Goal: Task Accomplishment & Management: Use online tool/utility

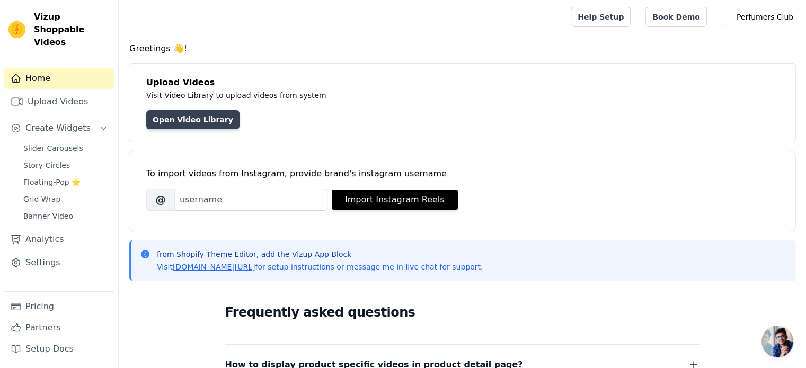
click at [187, 118] on link "Open Video Library" at bounding box center [192, 119] width 93 height 19
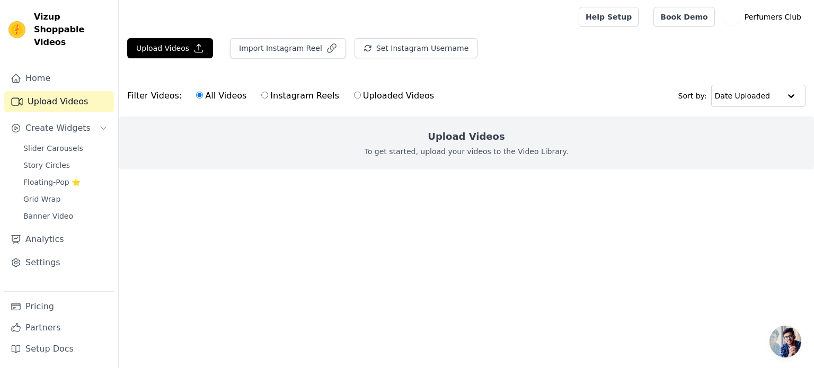
click at [354, 94] on input "Uploaded Videos" at bounding box center [357, 95] width 7 height 7
radio input "true"
click at [442, 143] on h2 "Upload Videos" at bounding box center [465, 136] width 77 height 15
click at [165, 47] on button "Upload Videos" at bounding box center [170, 48] width 86 height 20
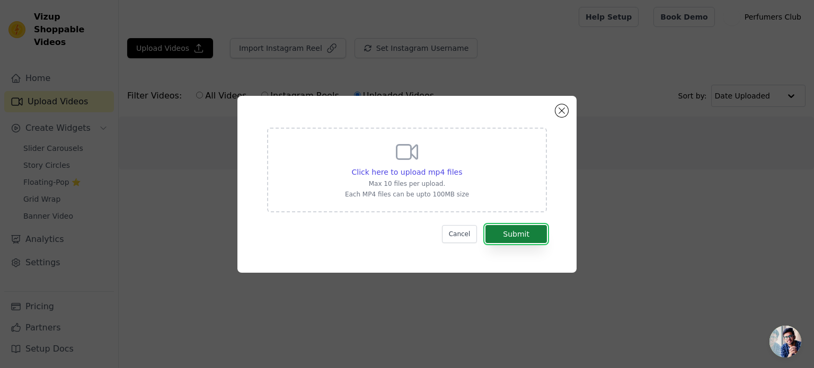
click at [516, 230] on button "Submit" at bounding box center [515, 234] width 61 height 18
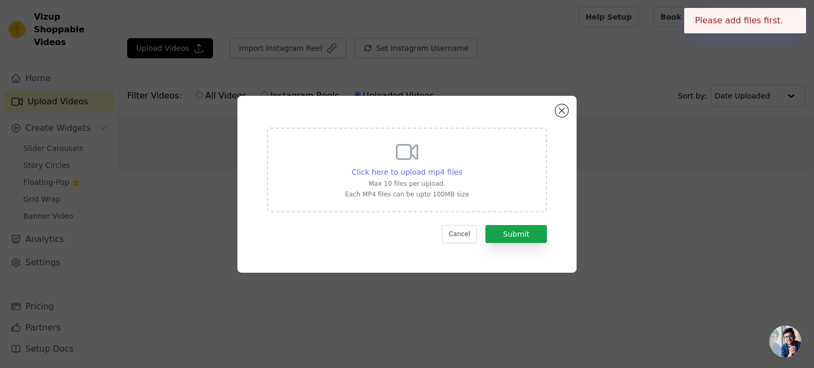
click at [386, 170] on span "Click here to upload mp4 files" at bounding box center [407, 172] width 111 height 8
click at [461, 167] on input "Click here to upload mp4 files Max 10 files per upload. Each MP4 files can be u…" at bounding box center [461, 166] width 1 height 1
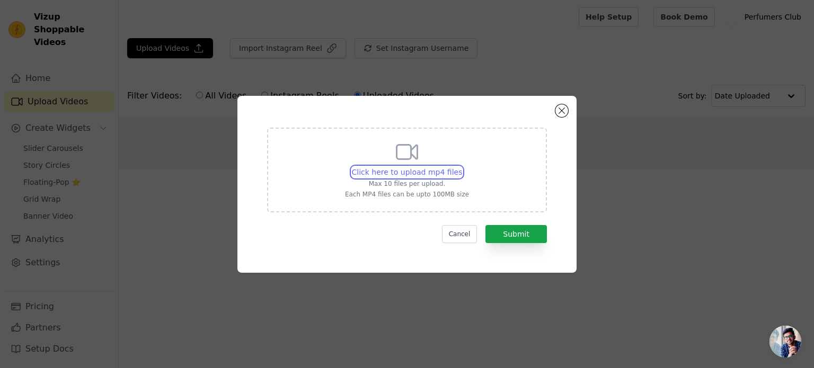
type input "C:\fakepath\VN20240229_121936.mp4"
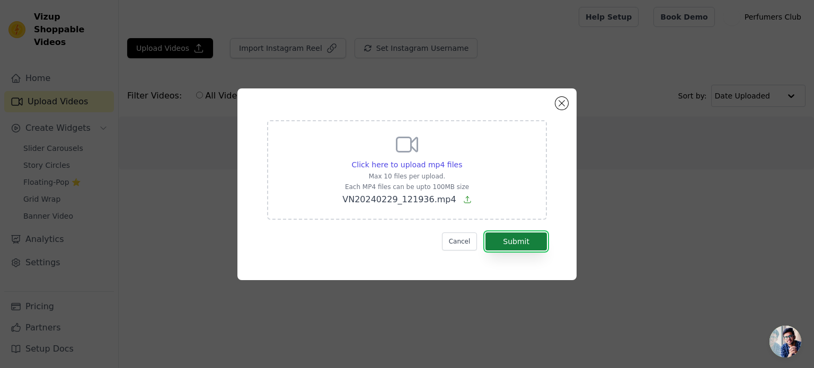
click at [526, 247] on button "Submit" at bounding box center [515, 242] width 61 height 18
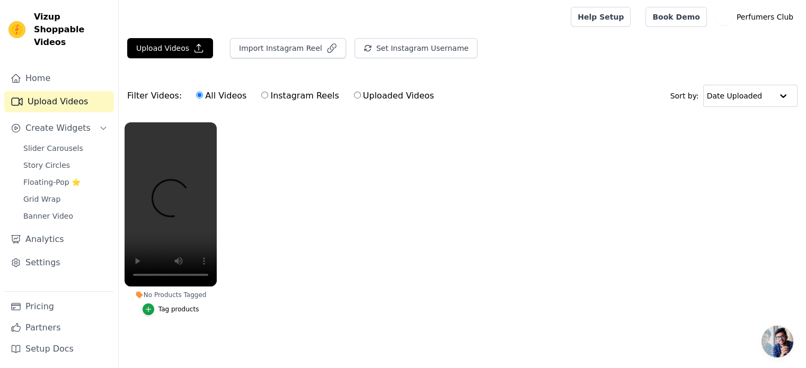
click at [443, 235] on ul "No Products Tagged Tag products" at bounding box center [462, 230] width 687 height 226
click at [213, 123] on icon "button" at bounding box center [214, 124] width 4 height 4
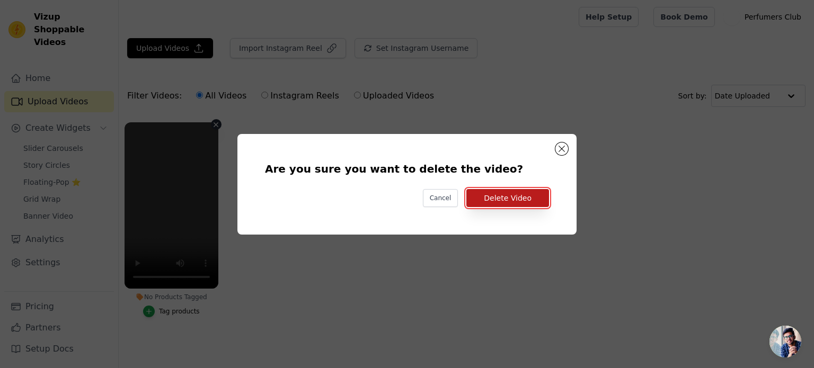
click at [513, 198] on button "Delete Video" at bounding box center [507, 198] width 83 height 18
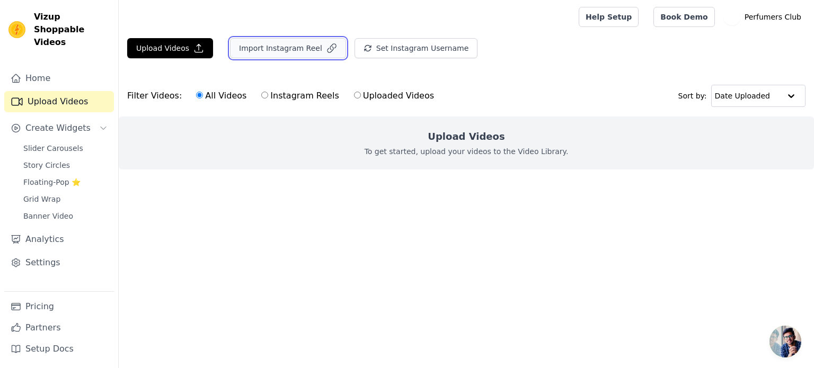
click at [255, 50] on button "Import Instagram Reel" at bounding box center [288, 48] width 116 height 20
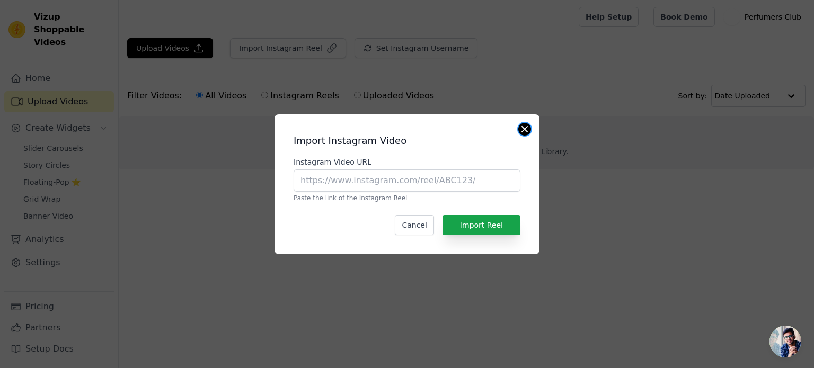
click at [525, 128] on button "Close modal" at bounding box center [524, 129] width 13 height 13
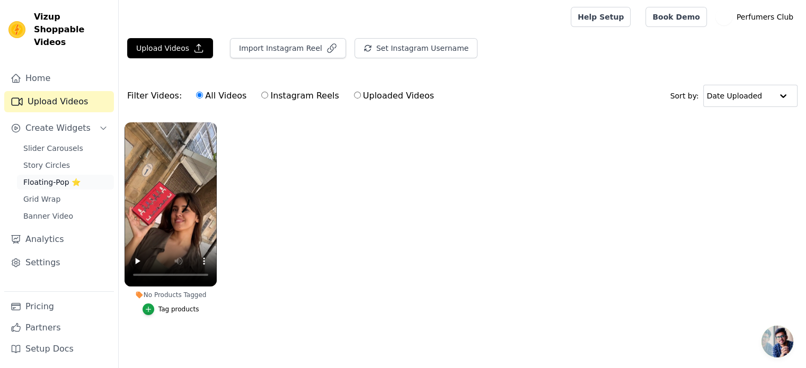
click at [47, 177] on span "Floating-Pop ⭐" at bounding box center [51, 182] width 57 height 11
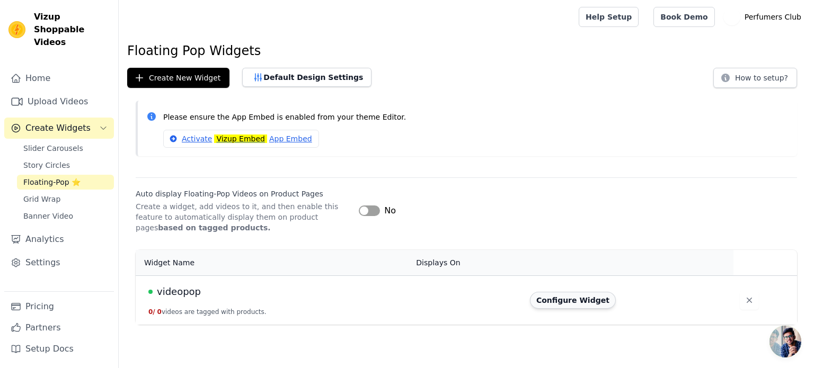
click at [580, 300] on button "Configure Widget" at bounding box center [573, 300] width 86 height 17
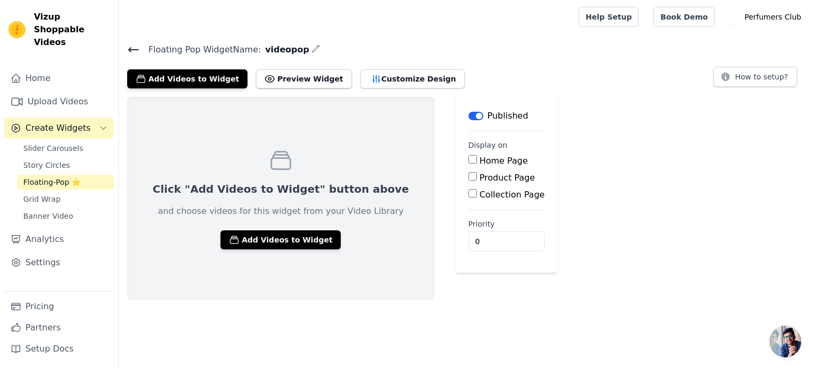
click at [479, 178] on label "Product Page" at bounding box center [507, 178] width 56 height 10
click at [468, 178] on input "Product Page" at bounding box center [472, 176] width 8 height 8
checkbox input "true"
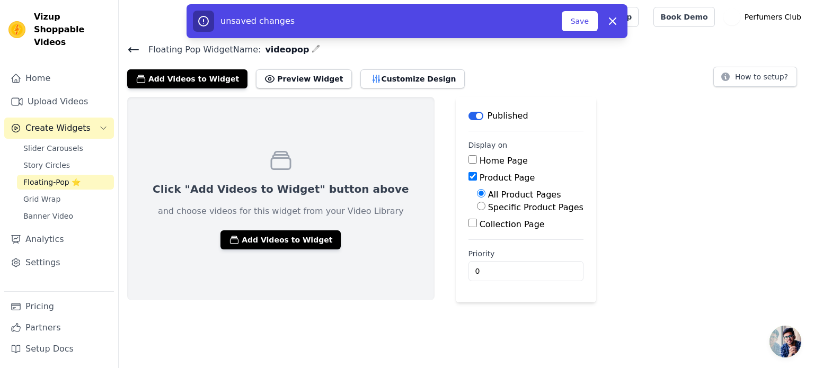
click at [488, 210] on label "Specific Product Pages" at bounding box center [535, 207] width 95 height 10
click at [477, 210] on input "Specific Product Pages" at bounding box center [481, 206] width 8 height 8
radio input "true"
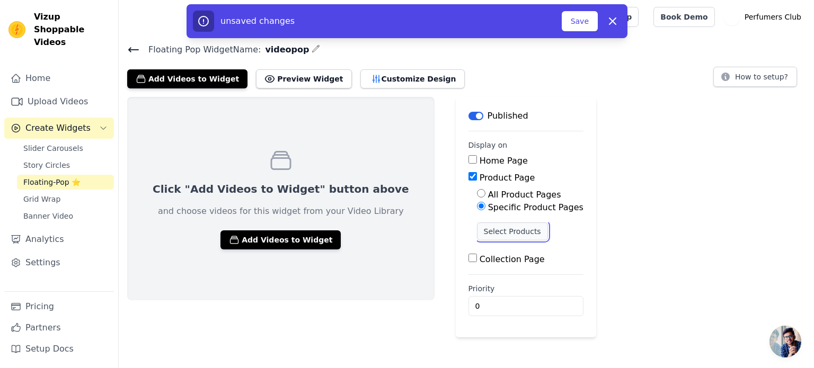
click at [477, 235] on button "Select Products" at bounding box center [512, 231] width 71 height 18
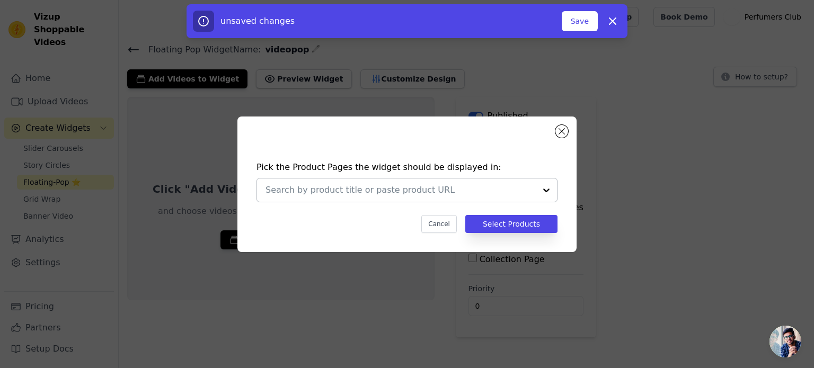
click at [512, 190] on input "text" at bounding box center [400, 190] width 270 height 13
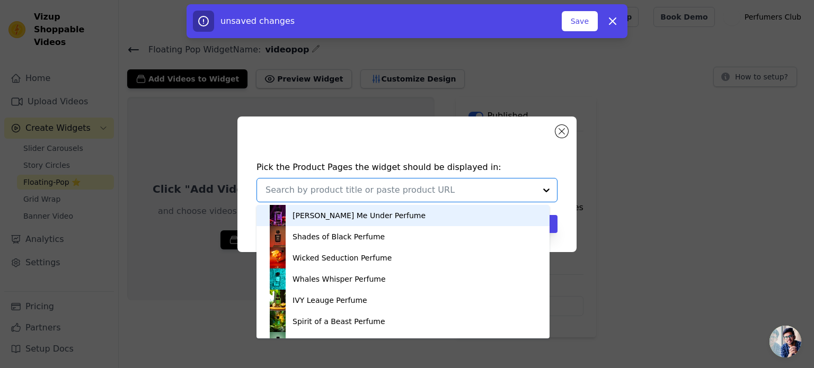
click at [321, 217] on div "Berry Me Under Perfume" at bounding box center [358, 215] width 133 height 11
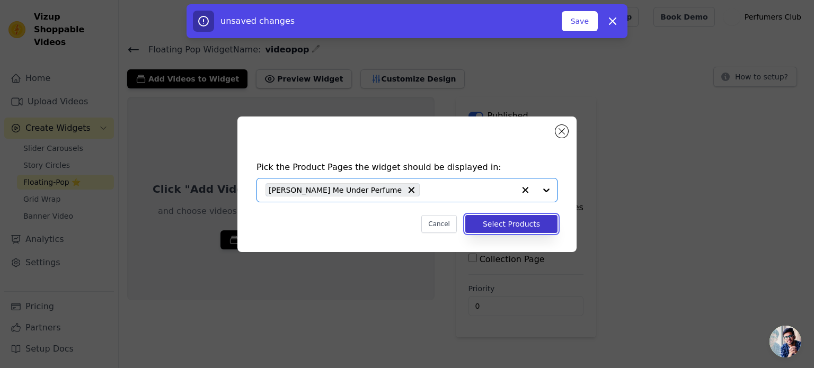
click at [515, 224] on button "Select Products" at bounding box center [511, 224] width 92 height 18
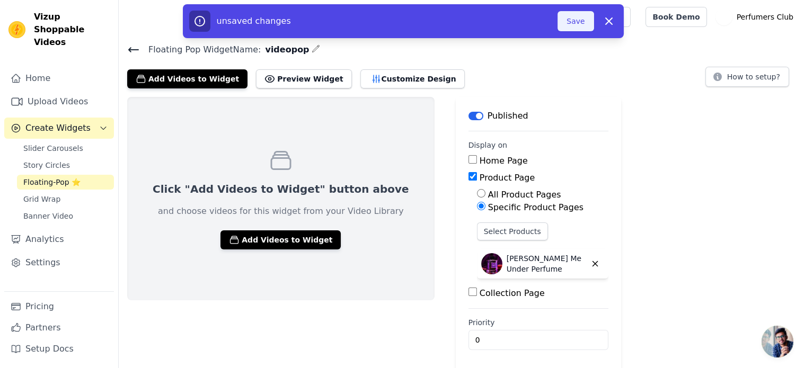
click at [570, 23] on button "Save" at bounding box center [575, 21] width 36 height 20
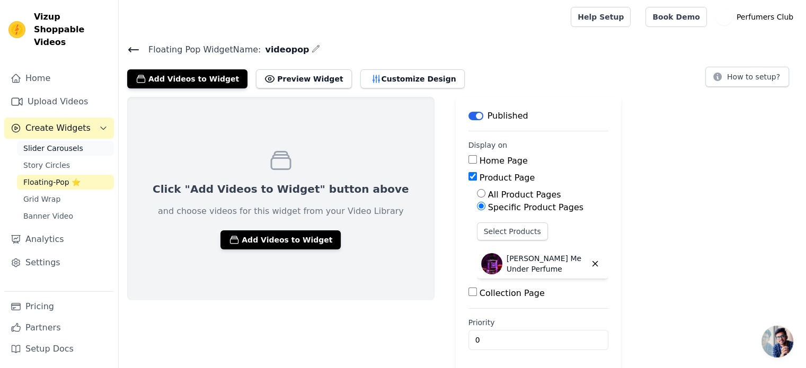
click at [58, 143] on span "Slider Carousels" at bounding box center [53, 148] width 60 height 11
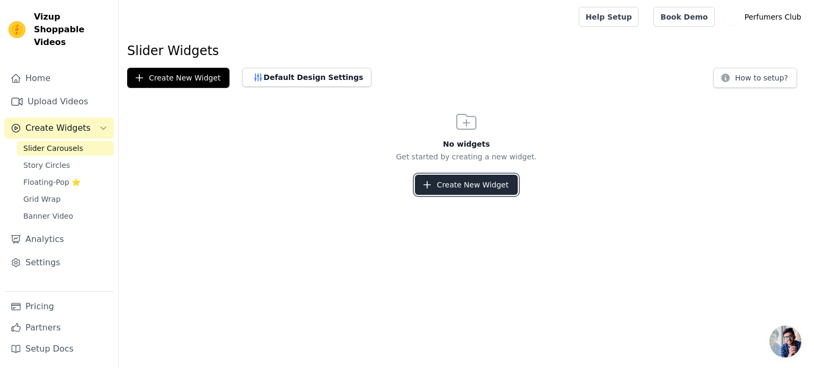
click at [458, 189] on button "Create New Widget" at bounding box center [466, 185] width 102 height 20
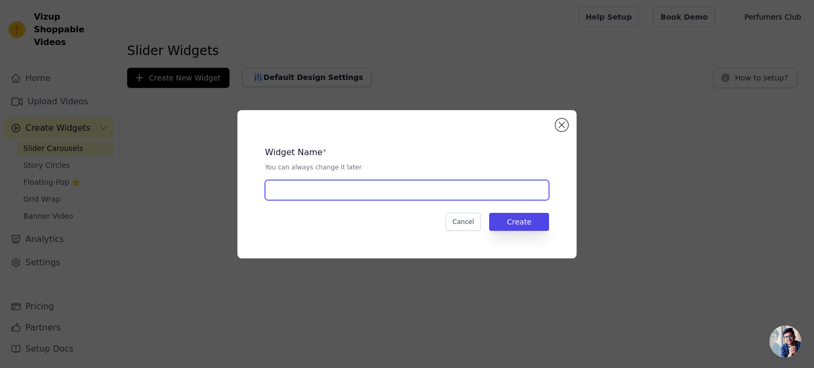
click at [329, 189] on input "text" at bounding box center [407, 190] width 284 height 20
drag, startPoint x: 291, startPoint y: 190, endPoint x: 333, endPoint y: 190, distance: 41.8
click at [333, 190] on input "videopop" at bounding box center [407, 190] width 284 height 20
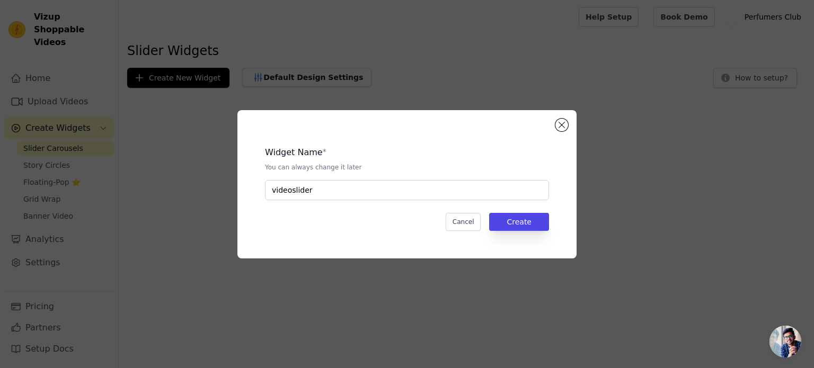
click at [343, 218] on div "Cancel Create" at bounding box center [407, 222] width 284 height 18
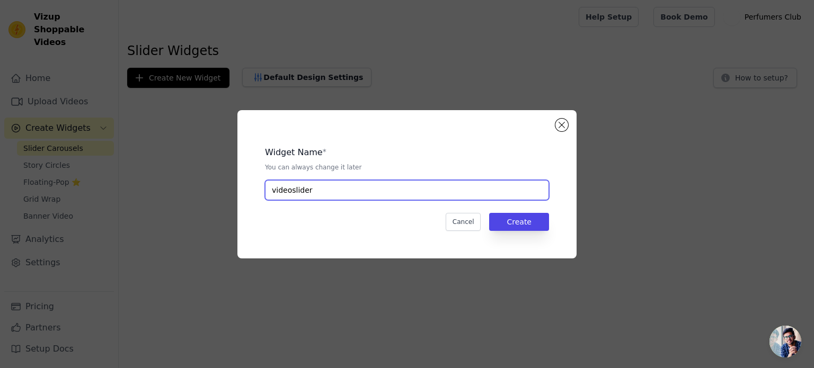
drag, startPoint x: 289, startPoint y: 190, endPoint x: 339, endPoint y: 190, distance: 50.3
click at [339, 190] on input "videoslider" at bounding box center [407, 190] width 284 height 20
type input "videocarousal"
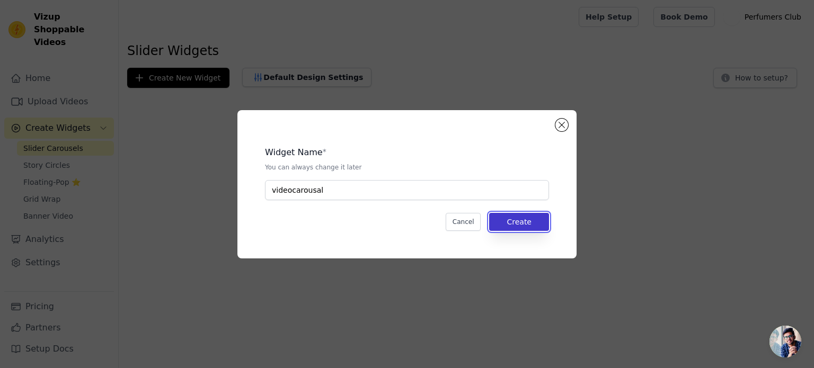
click at [523, 218] on button "Create" at bounding box center [519, 222] width 60 height 18
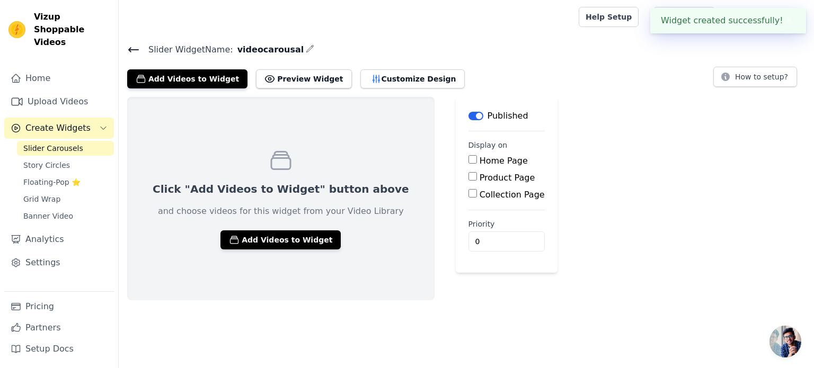
click at [479, 161] on label "Home Page" at bounding box center [503, 161] width 48 height 10
click at [468, 161] on input "Home Page" at bounding box center [472, 159] width 8 height 8
checkbox input "true"
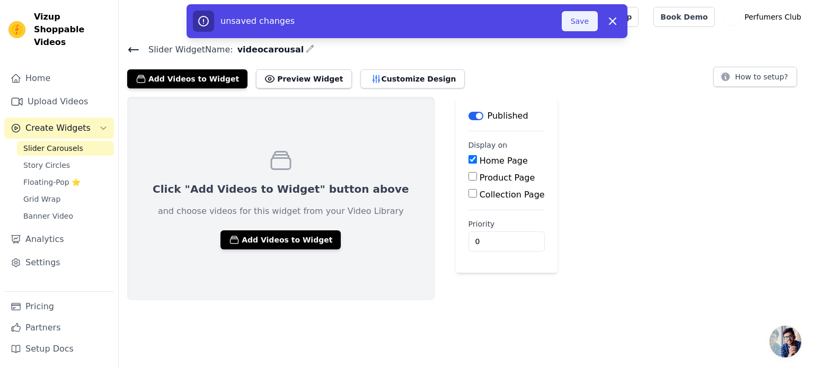
click at [580, 22] on button "Save" at bounding box center [579, 21] width 36 height 20
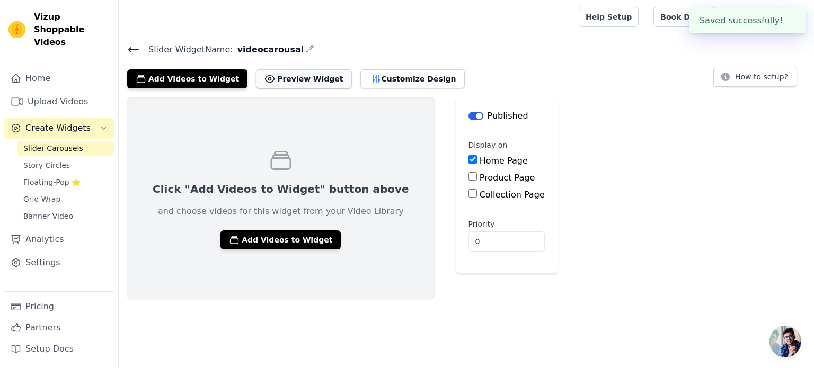
click at [284, 78] on button "Preview Widget" at bounding box center [303, 78] width 95 height 19
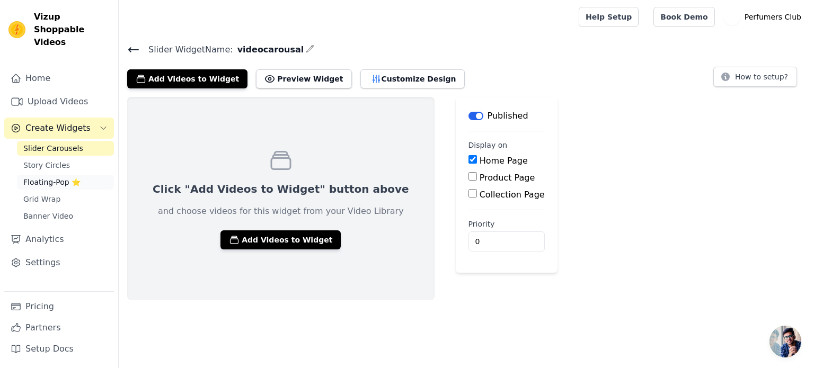
click at [45, 177] on span "Floating-Pop ⭐" at bounding box center [51, 182] width 57 height 11
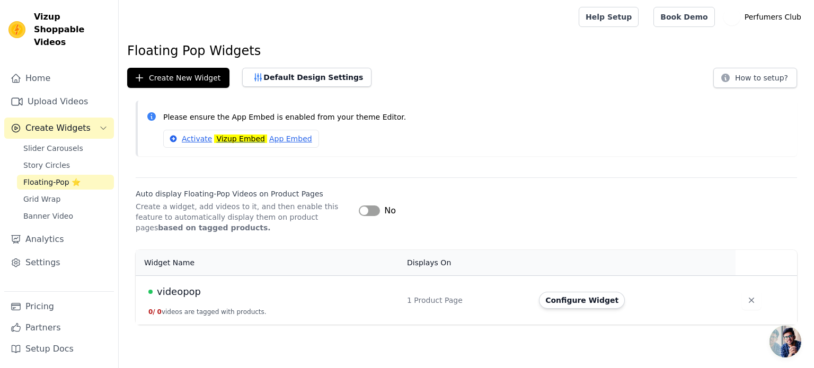
click at [166, 291] on span "videopop" at bounding box center [179, 291] width 44 height 15
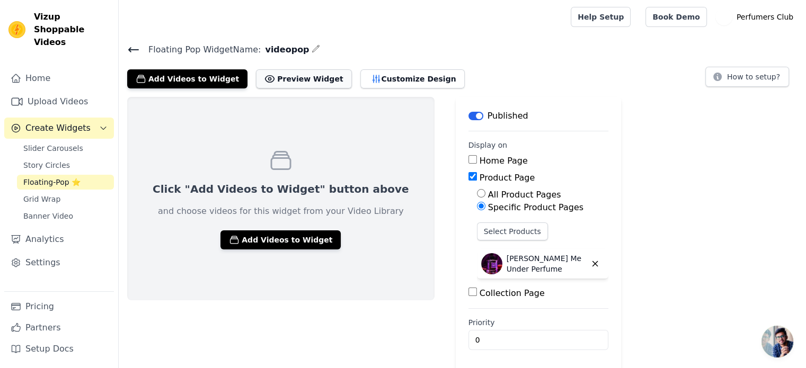
click at [288, 77] on button "Preview Widget" at bounding box center [303, 78] width 95 height 19
click at [43, 306] on link "Pricing" at bounding box center [59, 306] width 110 height 21
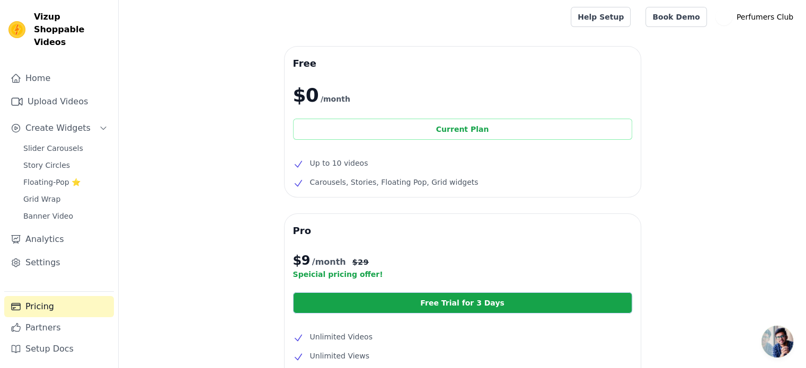
click at [448, 132] on div "Current Plan" at bounding box center [462, 129] width 339 height 21
click at [40, 177] on span "Floating-Pop ⭐" at bounding box center [51, 182] width 57 height 11
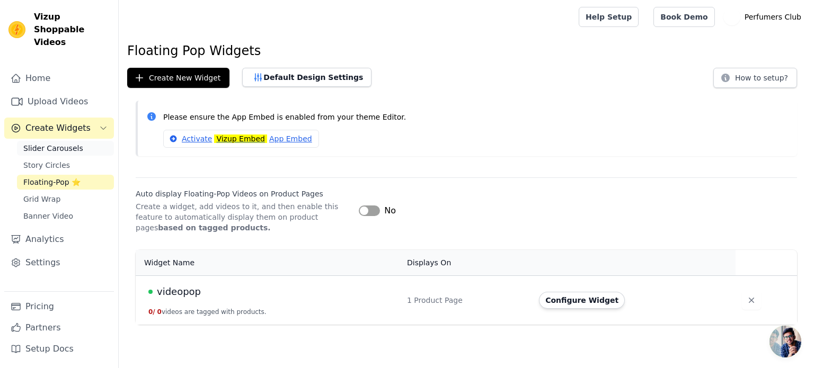
click at [55, 141] on link "Slider Carousels" at bounding box center [65, 148] width 97 height 15
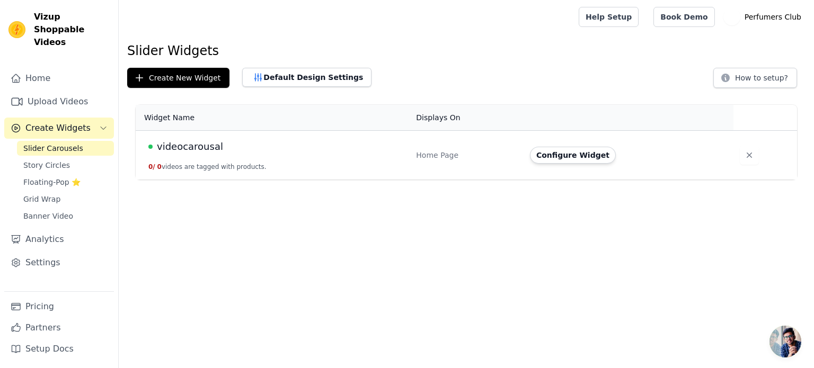
click at [53, 143] on span "Slider Carousels" at bounding box center [53, 148] width 60 height 11
click at [194, 148] on span "videocarousal" at bounding box center [190, 146] width 66 height 15
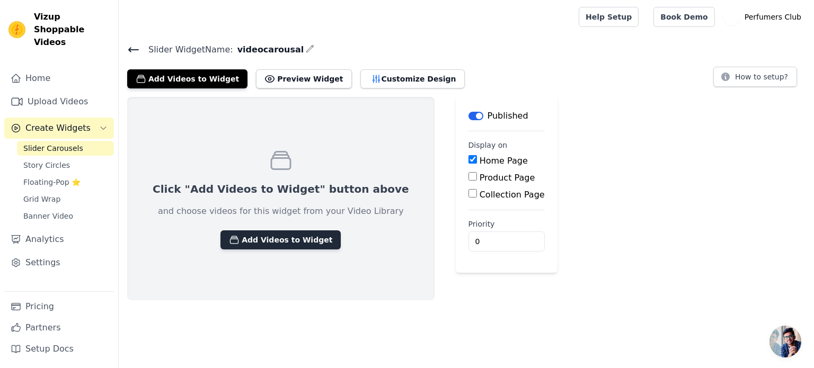
click at [271, 237] on button "Add Videos to Widget" at bounding box center [280, 239] width 120 height 19
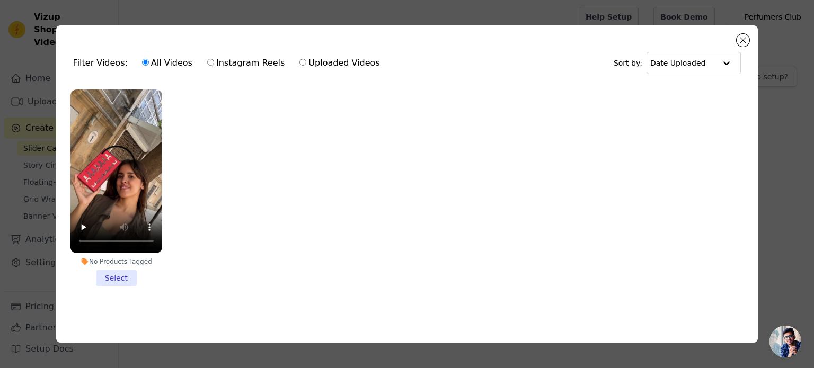
click at [113, 280] on li "No Products Tagged Select" at bounding box center [116, 188] width 92 height 196
click at [0, 0] on input "No Products Tagged Select" at bounding box center [0, 0] width 0 height 0
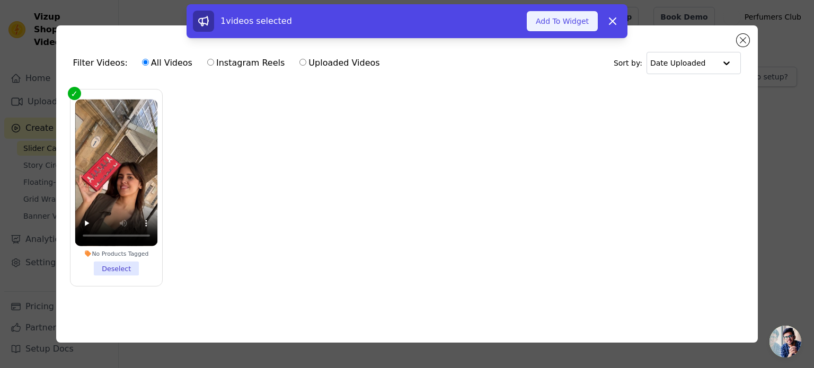
click at [556, 25] on button "Add To Widget" at bounding box center [561, 21] width 71 height 20
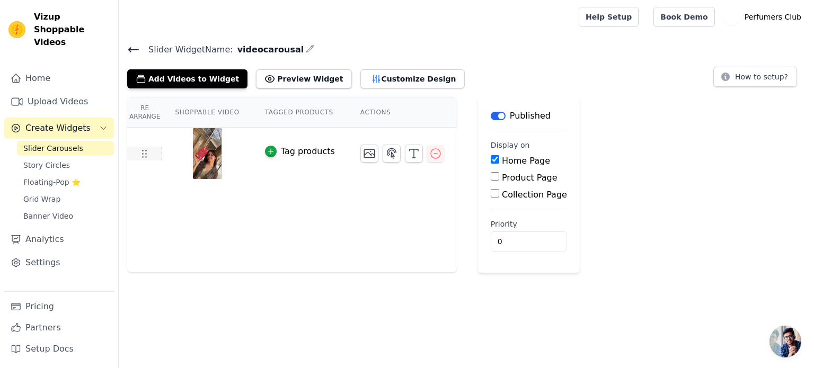
click at [145, 154] on icon at bounding box center [144, 153] width 13 height 13
click at [407, 151] on icon "button" at bounding box center [413, 153] width 13 height 13
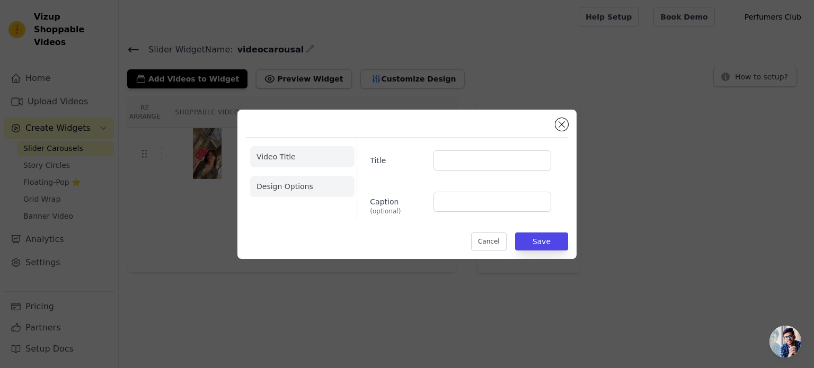
click at [300, 187] on li "Design Options" at bounding box center [302, 186] width 104 height 21
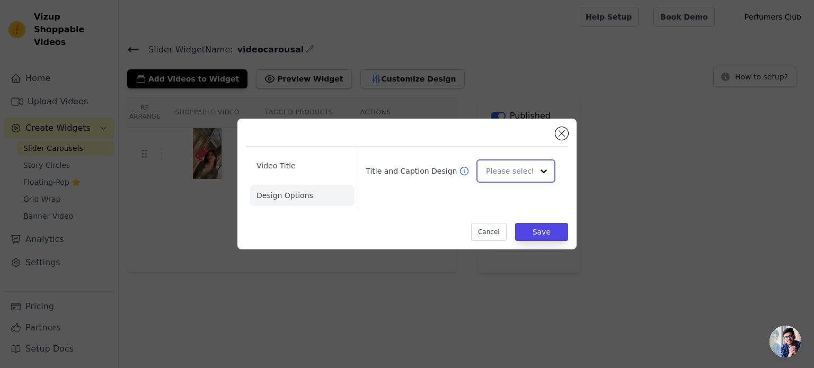
click at [533, 169] on div at bounding box center [543, 170] width 21 height 21
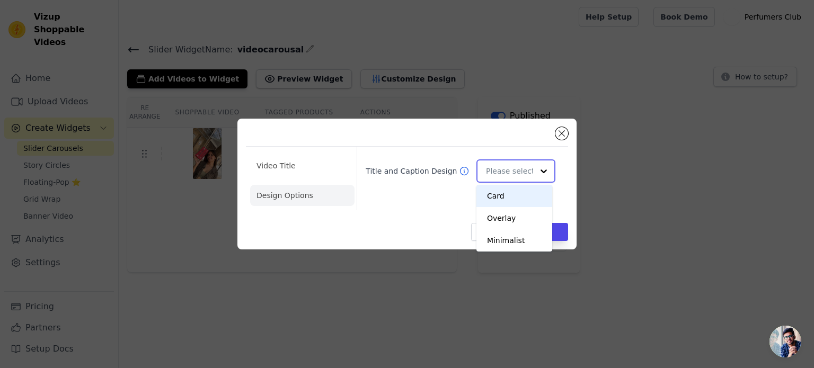
click at [508, 190] on div "Card" at bounding box center [514, 196] width 76 height 22
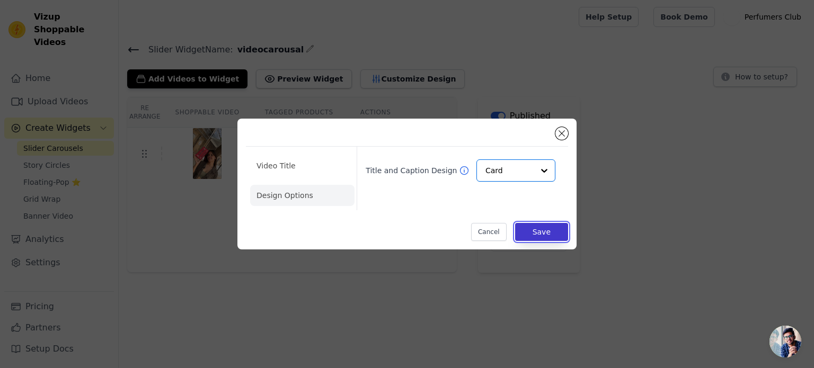
click at [552, 240] on button "Save" at bounding box center [541, 232] width 53 height 18
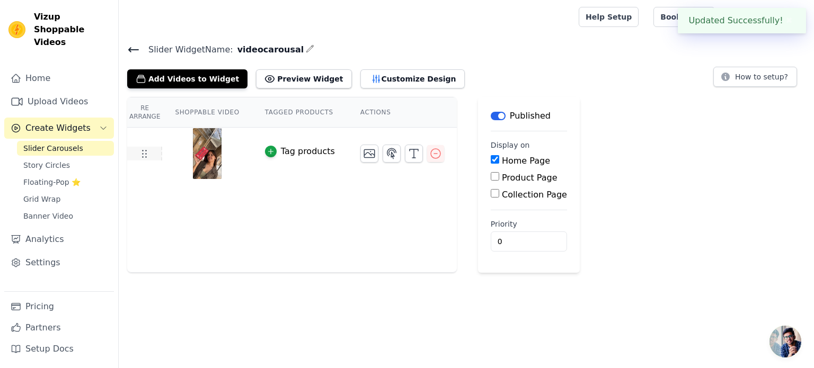
click at [146, 154] on icon at bounding box center [144, 153] width 13 height 13
click at [142, 155] on icon at bounding box center [144, 153] width 13 height 13
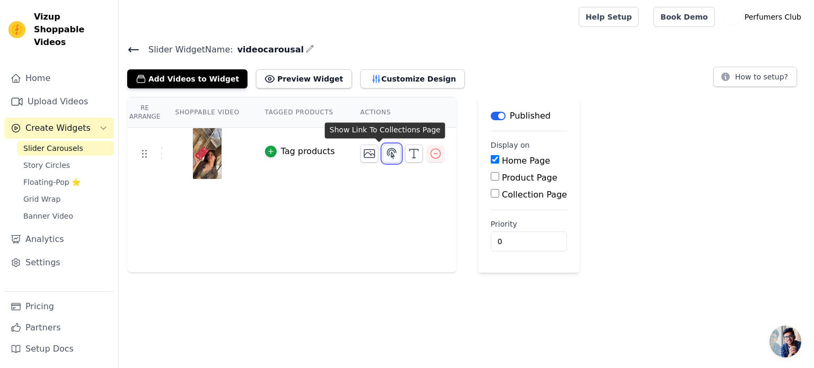
click at [387, 151] on icon "button" at bounding box center [391, 153] width 9 height 10
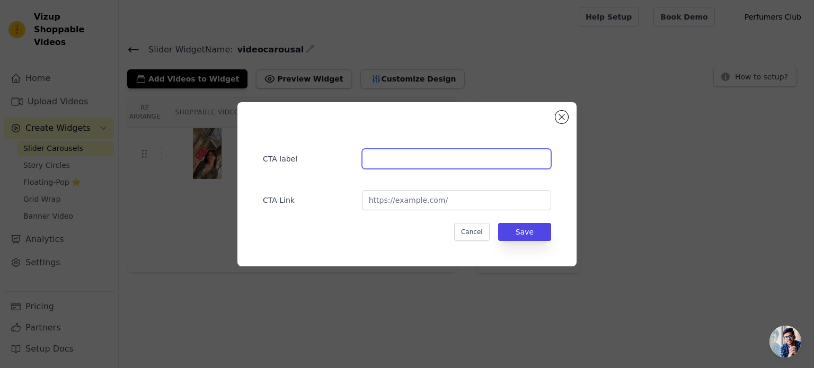
click at [373, 157] on input "text" at bounding box center [456, 159] width 189 height 20
paste input "IVY Leauge Perfume"
type input "IVY Leauge Perfume"
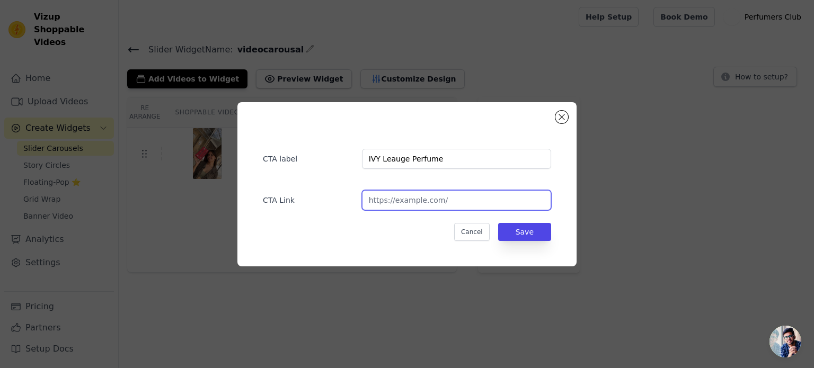
click at [405, 202] on input "url" at bounding box center [456, 200] width 189 height 20
paste input "https://perfumersclub.com/products/ivy-leauge-perfume"
type input "https://perfumersclub.com/products/ivy-leauge-perfume"
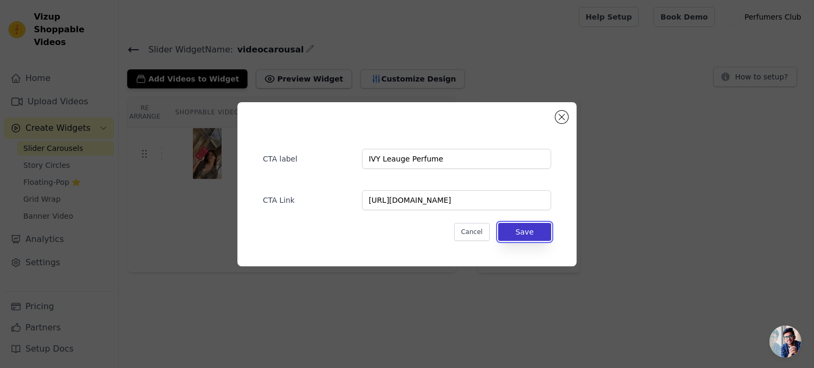
scroll to position [0, 0]
click at [532, 233] on button "Save" at bounding box center [524, 232] width 53 height 18
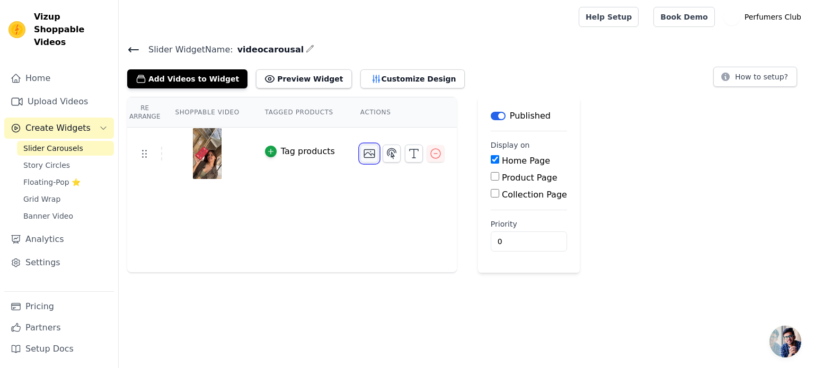
click at [364, 153] on icon "button" at bounding box center [369, 154] width 11 height 8
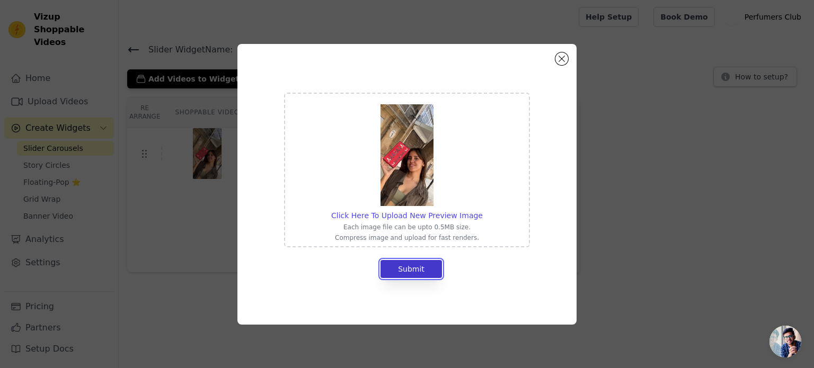
click at [414, 270] on button "Submit" at bounding box center [410, 269] width 61 height 18
click at [405, 154] on img at bounding box center [406, 155] width 53 height 102
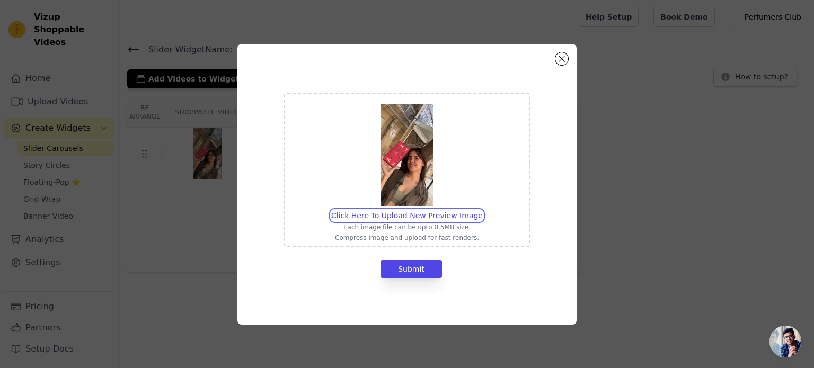
click at [482, 210] on input "Click Here To Upload New Preview Image Each image file can be upto 0.5MB size. …" at bounding box center [482, 210] width 1 height 1
type input "C:\fakepath\2A.png"
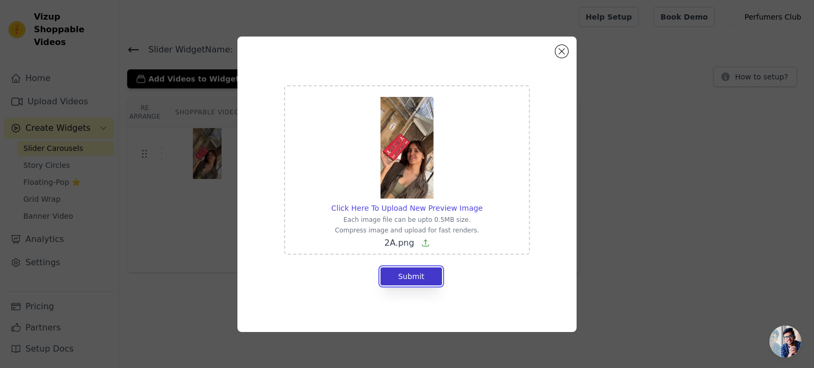
click at [410, 279] on button "Submit" at bounding box center [410, 276] width 61 height 18
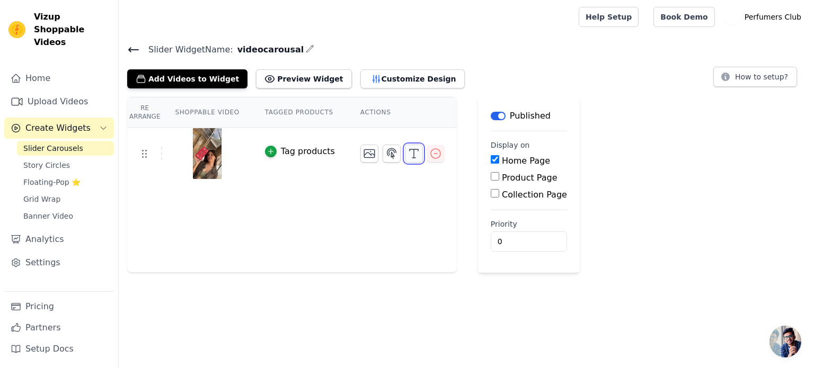
click at [407, 151] on icon "button" at bounding box center [413, 153] width 13 height 13
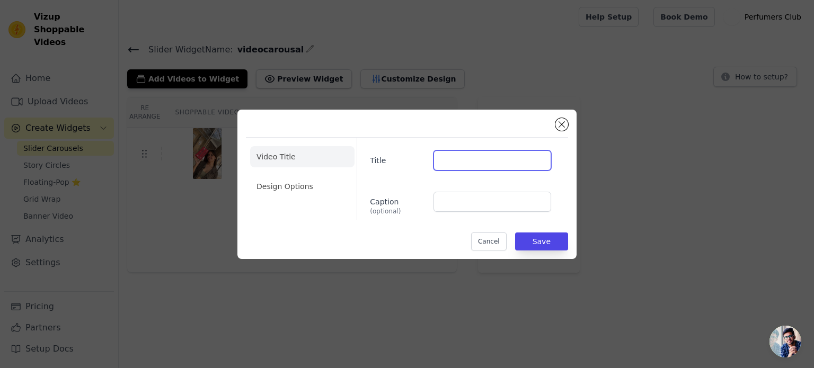
click at [445, 160] on input "Title" at bounding box center [492, 160] width 118 height 20
paste input "https://perfumersclub.com/products/ivy-leauge-perfume"
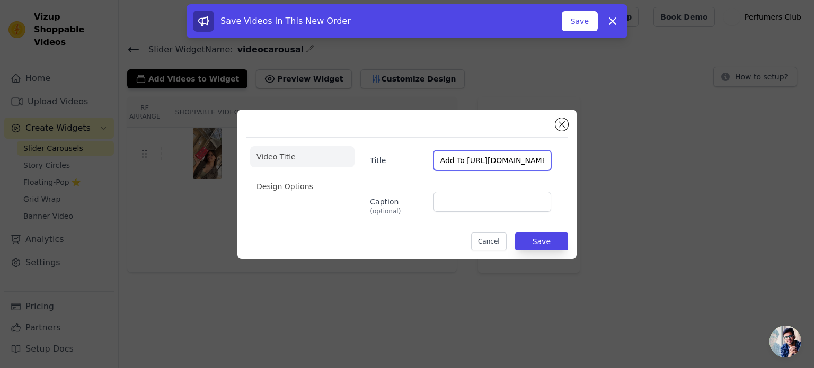
paste input "IVY Leauge P"
type input "IVY Leauge Perfume"
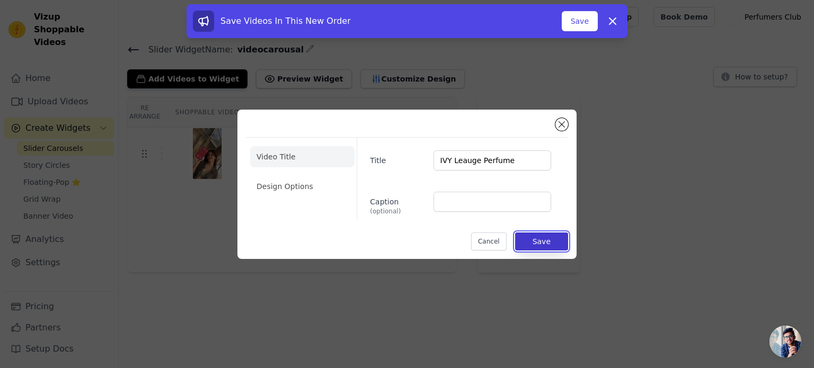
click at [548, 243] on button "Save" at bounding box center [541, 242] width 53 height 18
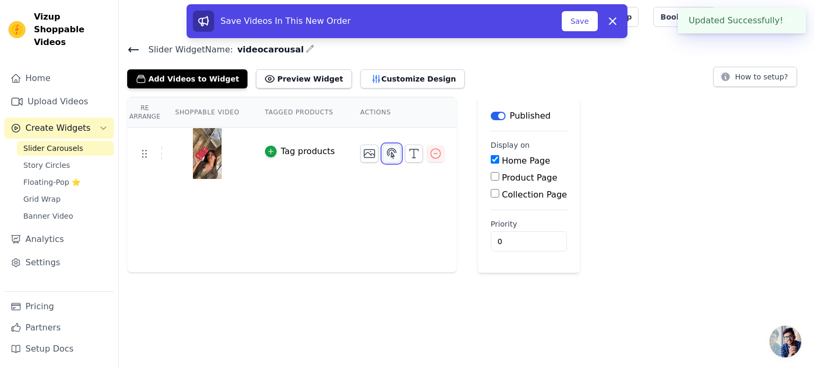
click at [387, 155] on icon "button" at bounding box center [391, 153] width 9 height 10
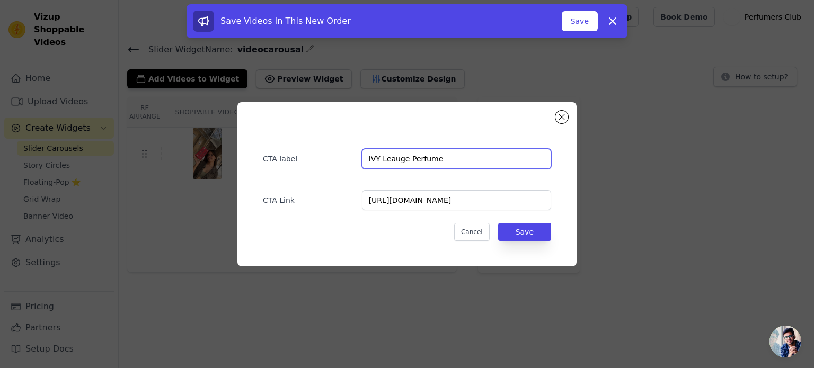
click at [437, 159] on input "IVY Leauge Perfume" at bounding box center [456, 159] width 189 height 20
click at [397, 155] on input "IVY Leauge Perfume" at bounding box center [456, 159] width 189 height 20
type input "Add To Cart"
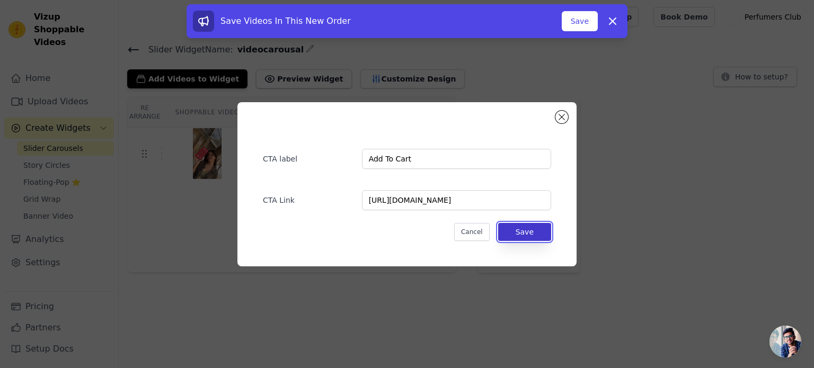
click at [521, 231] on button "Save" at bounding box center [524, 232] width 53 height 18
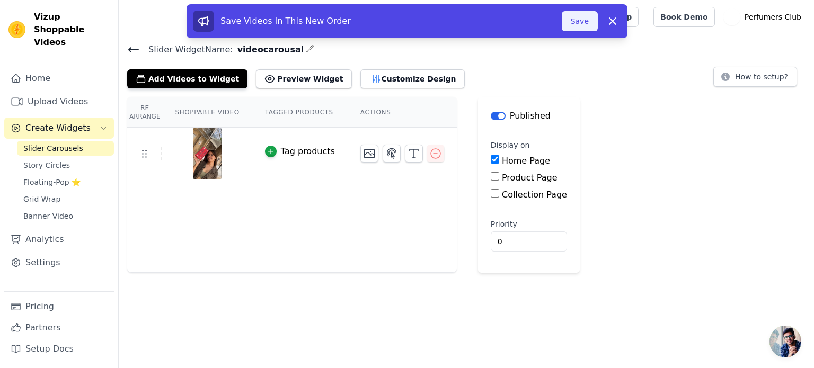
click at [578, 15] on button "Save" at bounding box center [579, 21] width 36 height 20
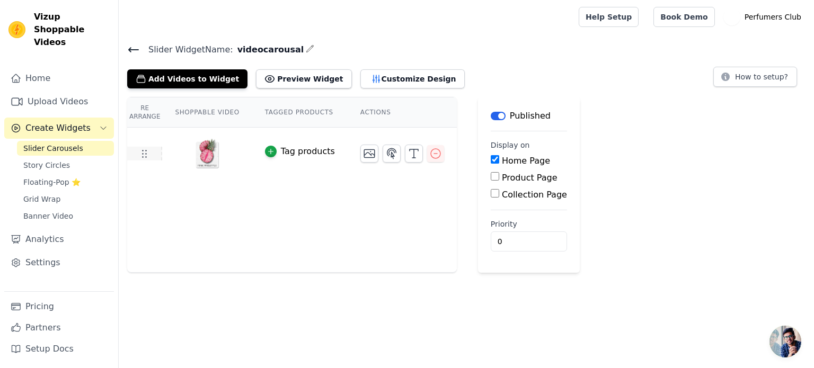
click at [147, 153] on icon at bounding box center [144, 153] width 13 height 13
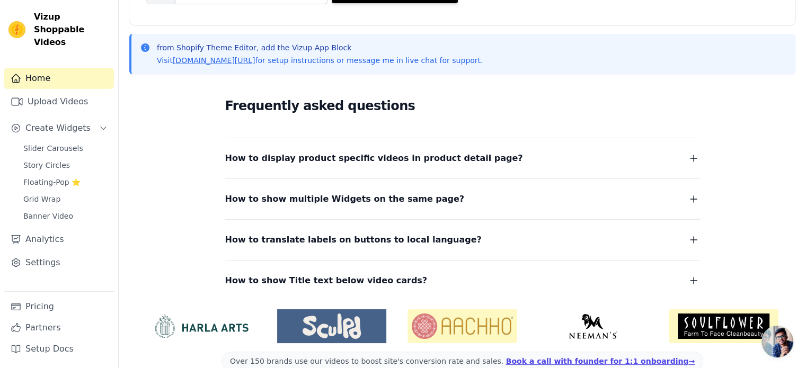
scroll to position [212, 0]
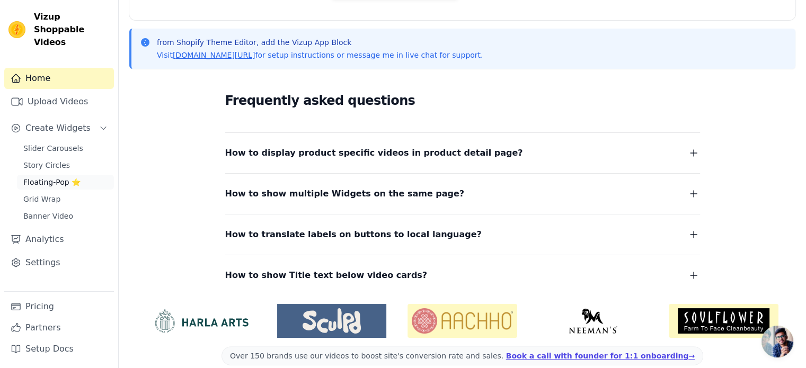
click at [44, 177] on span "Floating-Pop ⭐" at bounding box center [51, 182] width 57 height 11
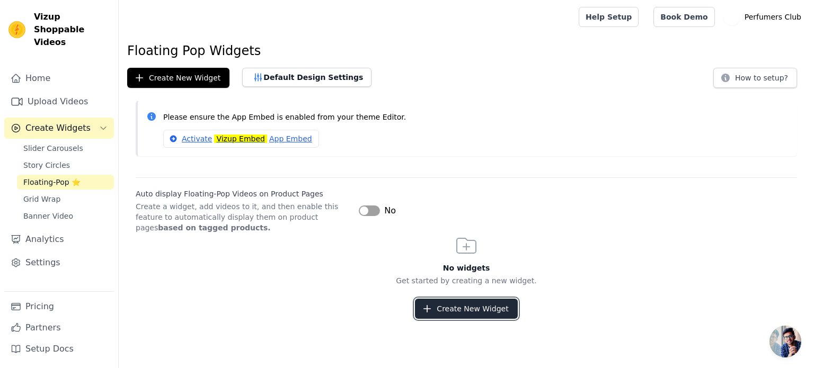
click at [475, 308] on button "Create New Widget" at bounding box center [466, 309] width 102 height 20
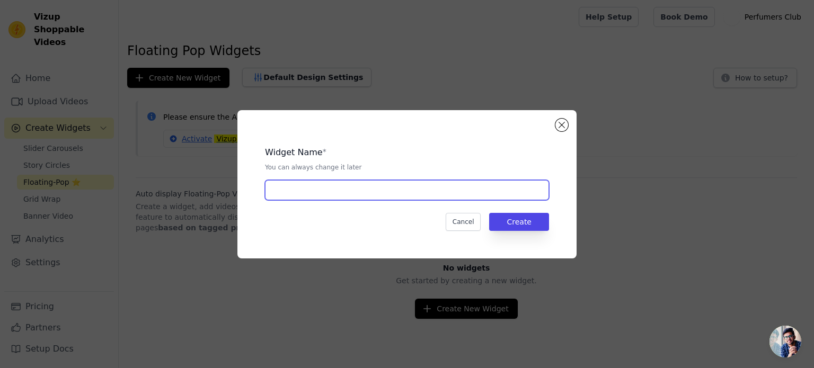
click at [322, 192] on input "text" at bounding box center [407, 190] width 284 height 20
type input "videopop"
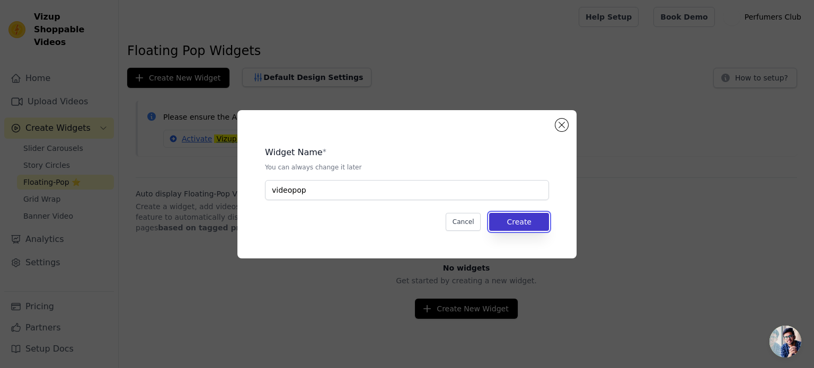
click at [523, 220] on button "Create" at bounding box center [519, 222] width 60 height 18
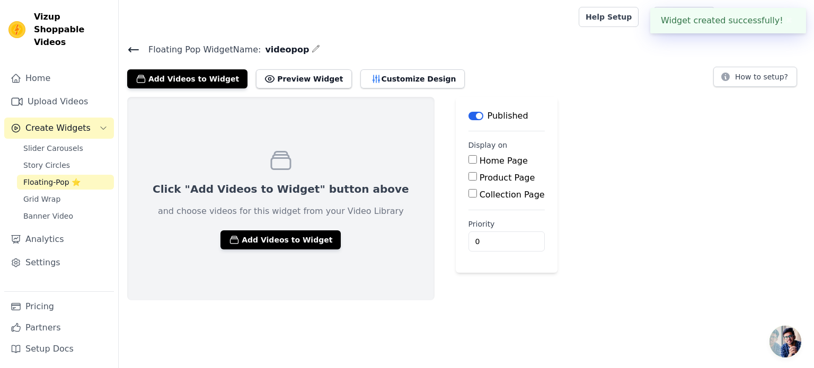
click at [468, 175] on input "Product Page" at bounding box center [472, 176] width 8 height 8
checkbox input "true"
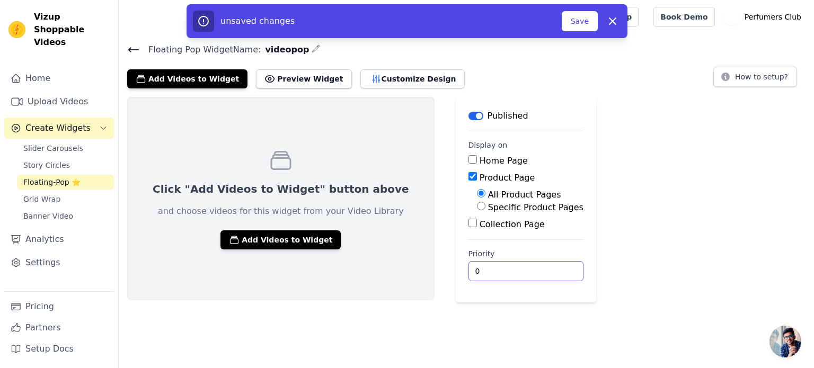
click at [508, 271] on input "0" at bounding box center [525, 271] width 115 height 20
click at [578, 287] on div "Click "Add Videos to Widget" button above and choose videos for this widget fro…" at bounding box center [466, 199] width 695 height 205
click at [255, 243] on button "Add Videos to Widget" at bounding box center [280, 239] width 120 height 19
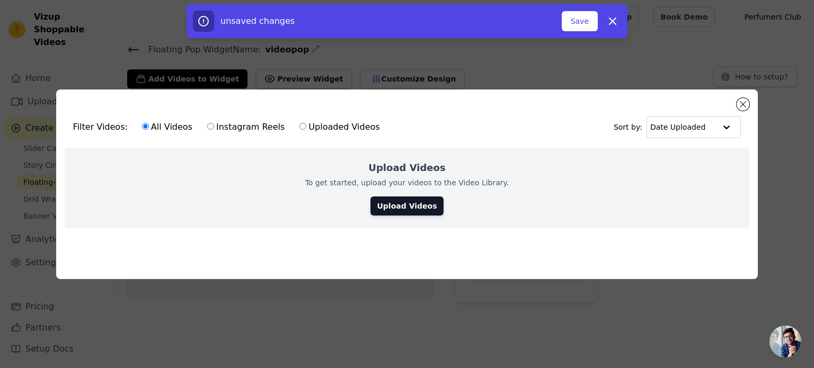
click at [307, 127] on label "Uploaded Videos" at bounding box center [339, 127] width 81 height 14
click at [306, 127] on input "Uploaded Videos" at bounding box center [302, 126] width 7 height 7
radio input "true"
click at [405, 204] on link "Upload Videos" at bounding box center [406, 205] width 73 height 19
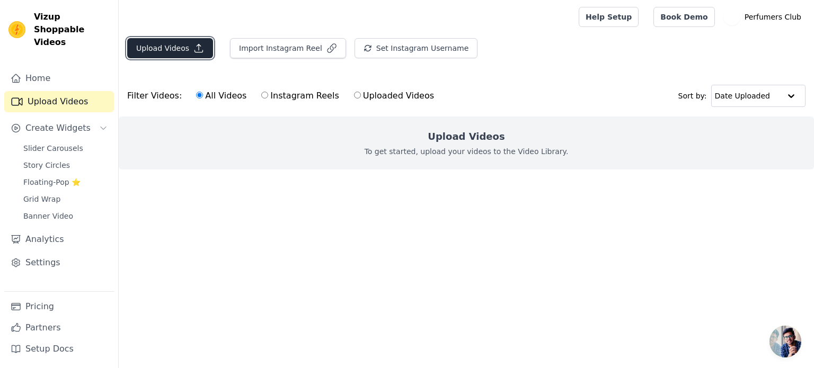
click at [169, 47] on button "Upload Videos" at bounding box center [170, 48] width 86 height 20
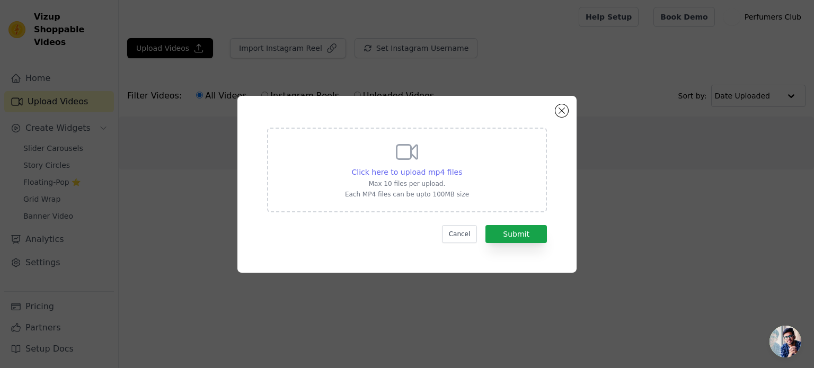
click at [420, 170] on span "Click here to upload mp4 files" at bounding box center [407, 172] width 111 height 8
click at [461, 167] on input "Click here to upload mp4 files Max 10 files per upload. Each MP4 files can be u…" at bounding box center [461, 166] width 1 height 1
type input "C:\fakepath\45545.mp4"
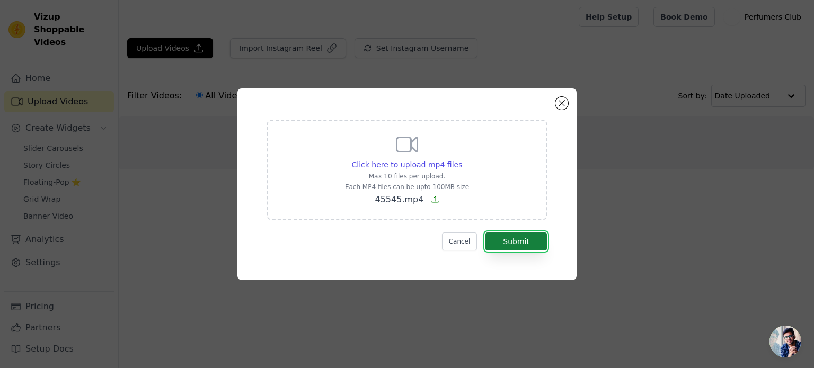
click at [524, 240] on button "Submit" at bounding box center [515, 242] width 61 height 18
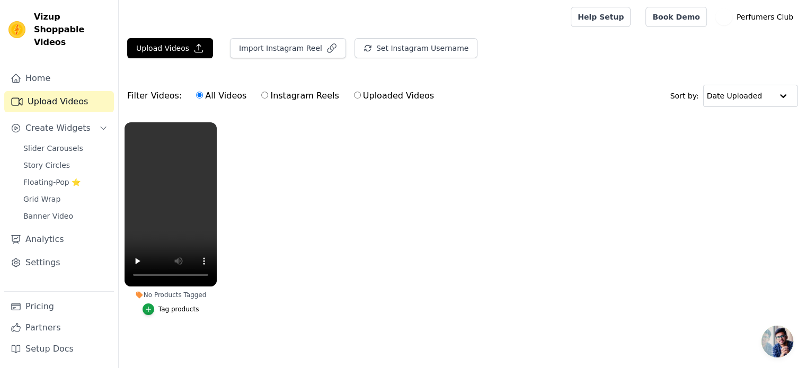
click at [339, 211] on ul "No Products Tagged Tag products" at bounding box center [462, 230] width 687 height 226
click at [42, 177] on span "Floating-Pop ⭐" at bounding box center [51, 182] width 57 height 11
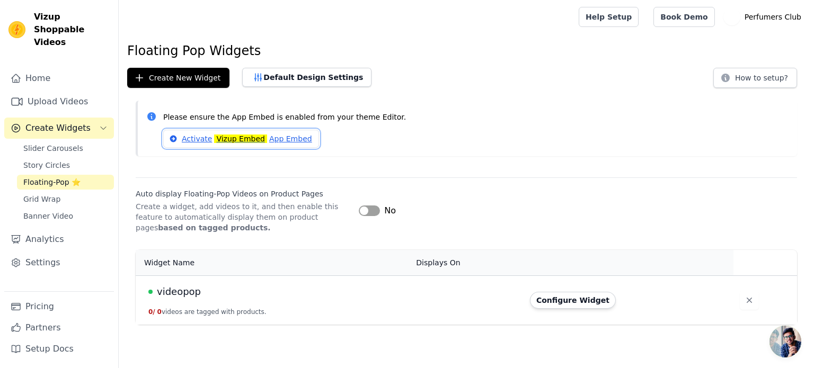
click at [205, 140] on link "Activate Vizup Embed App Embed" at bounding box center [241, 139] width 156 height 18
click at [193, 137] on link "Activate Vizup Embed App Embed" at bounding box center [241, 139] width 156 height 18
